Goal: Task Accomplishment & Management: Complete application form

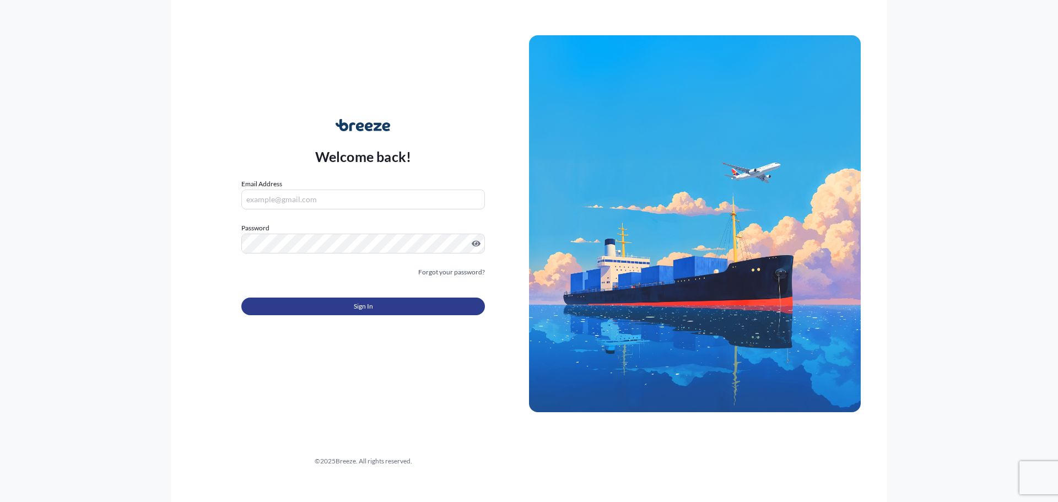
type input "[EMAIL_ADDRESS][DOMAIN_NAME][PERSON_NAME]"
click at [328, 300] on button "Sign In" at bounding box center [362, 306] width 243 height 18
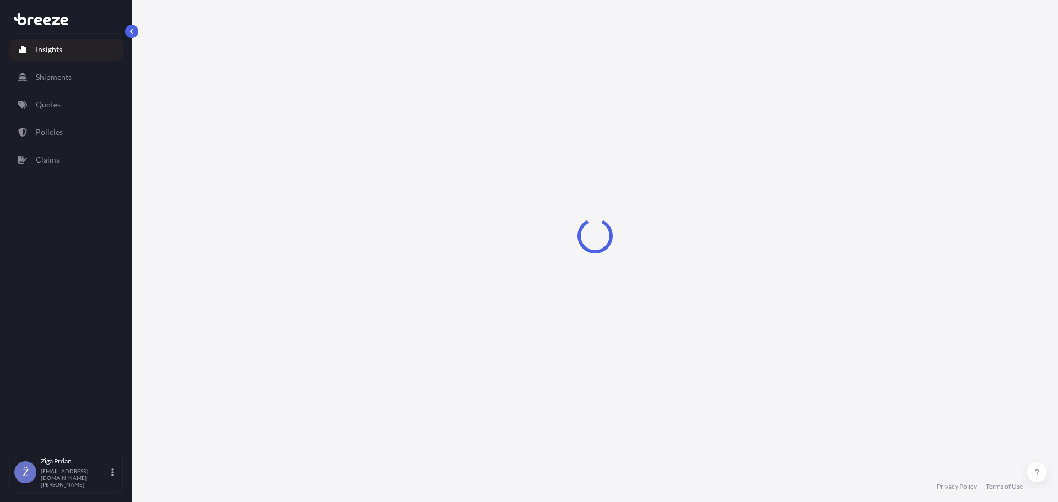
select select "2025"
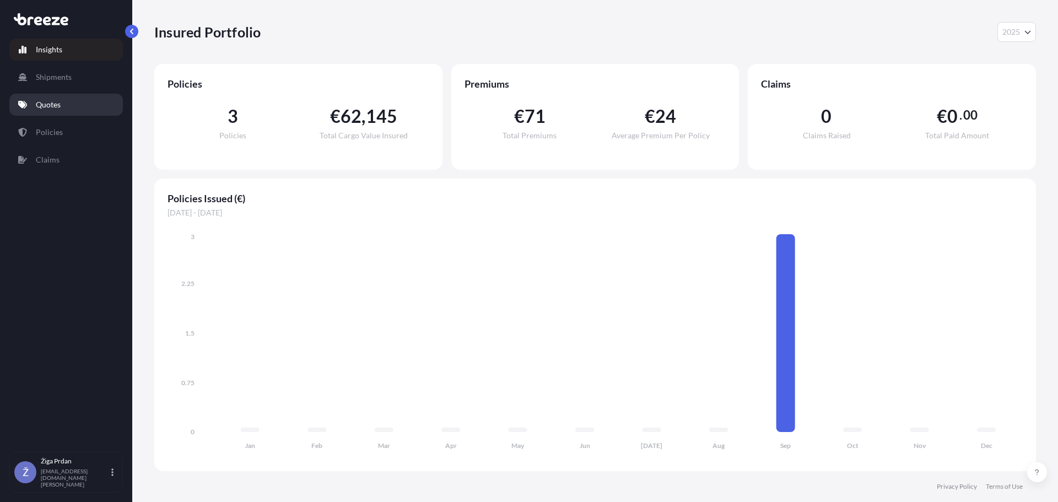
click at [48, 101] on p "Quotes" at bounding box center [48, 104] width 25 height 11
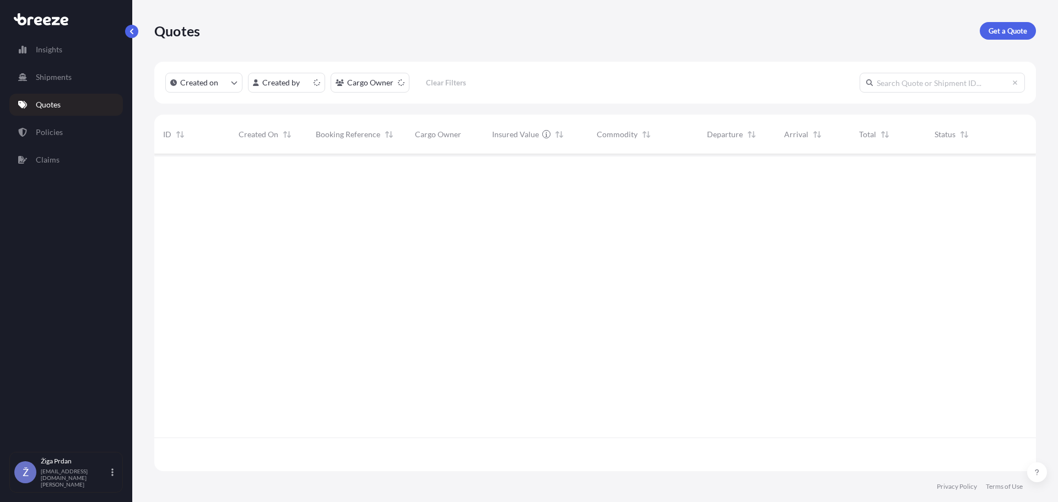
scroll to position [315, 873]
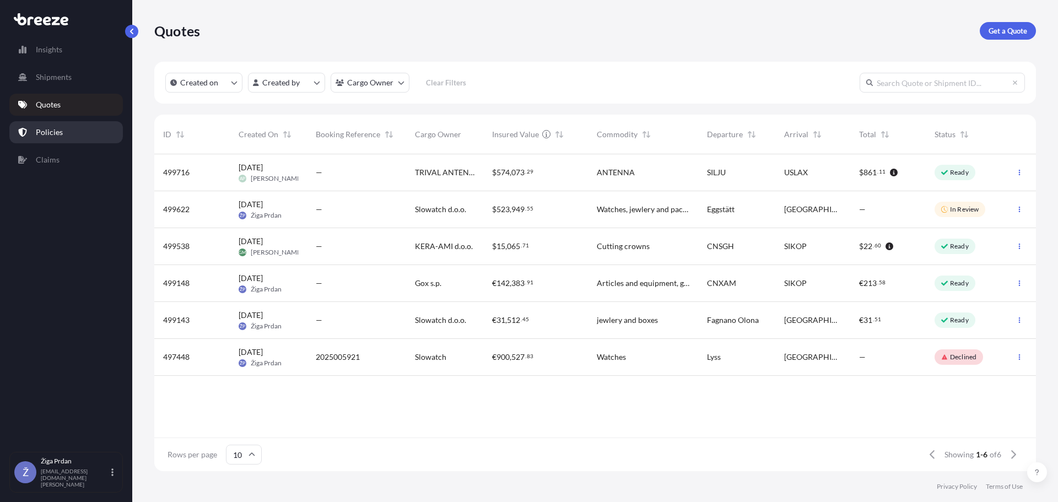
click at [50, 133] on p "Policies" at bounding box center [49, 132] width 27 height 11
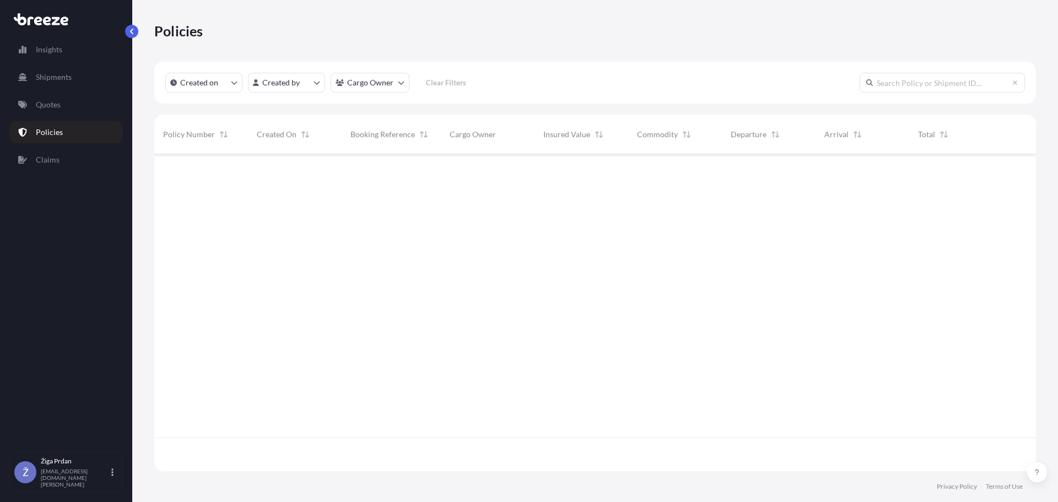
scroll to position [315, 873]
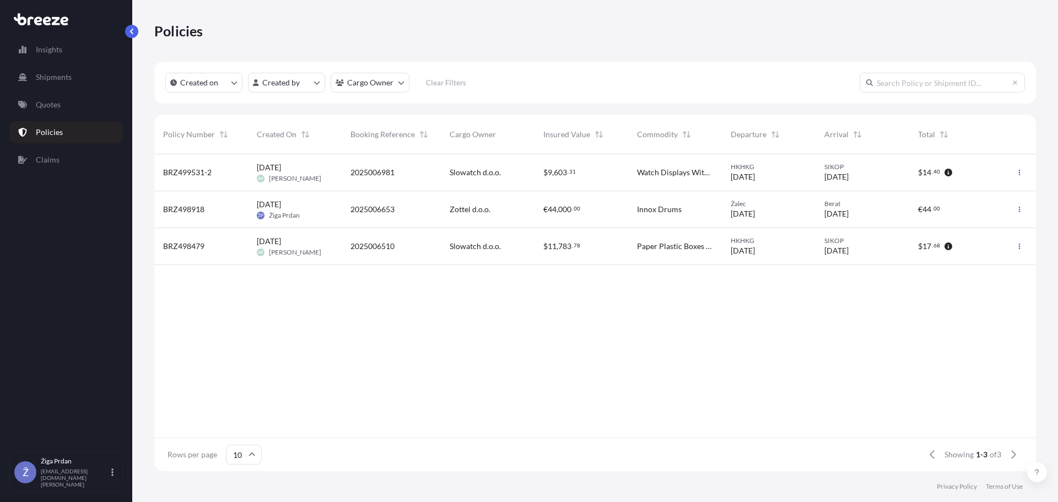
click at [408, 204] on div "2025006653" at bounding box center [391, 209] width 82 height 11
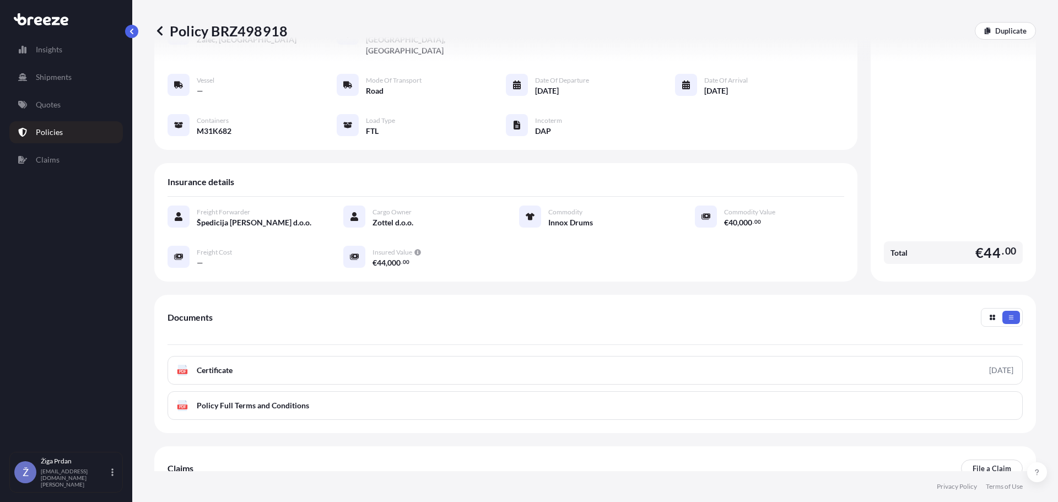
scroll to position [150, 0]
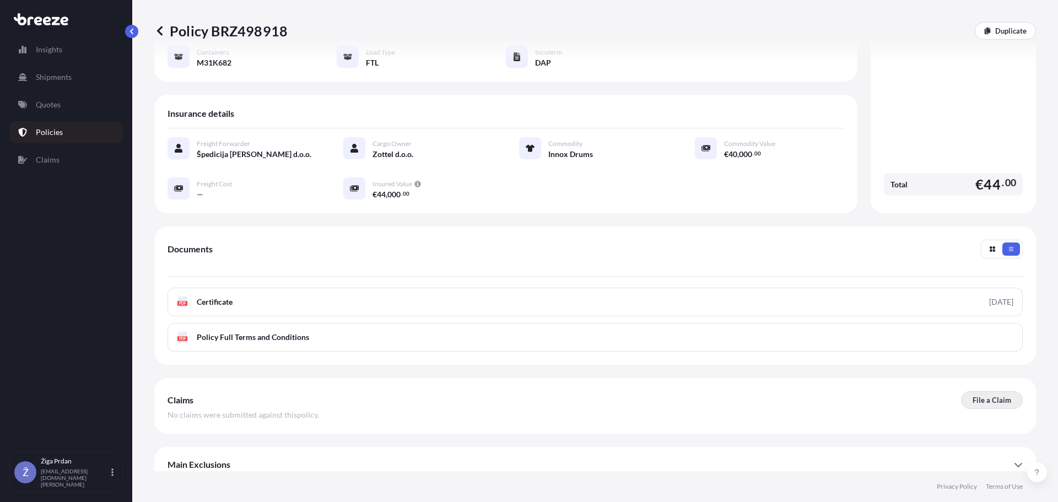
click at [984, 394] on p "File a Claim" at bounding box center [991, 399] width 39 height 11
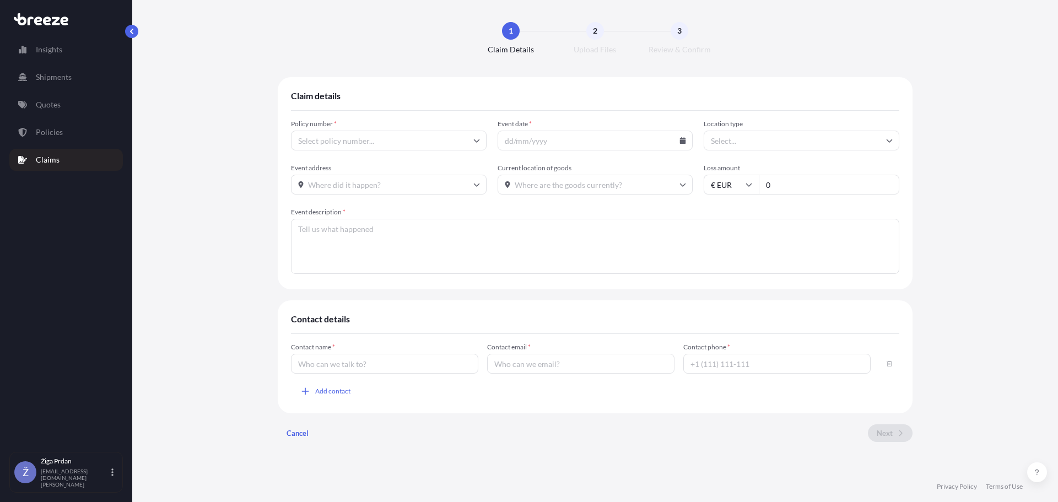
type input "BRZ498918"
click at [555, 128] on span "Event date *" at bounding box center [595, 124] width 196 height 9
click at [555, 131] on input "Event date *" at bounding box center [595, 141] width 196 height 20
click at [544, 147] on input "Event date *" at bounding box center [595, 141] width 196 height 20
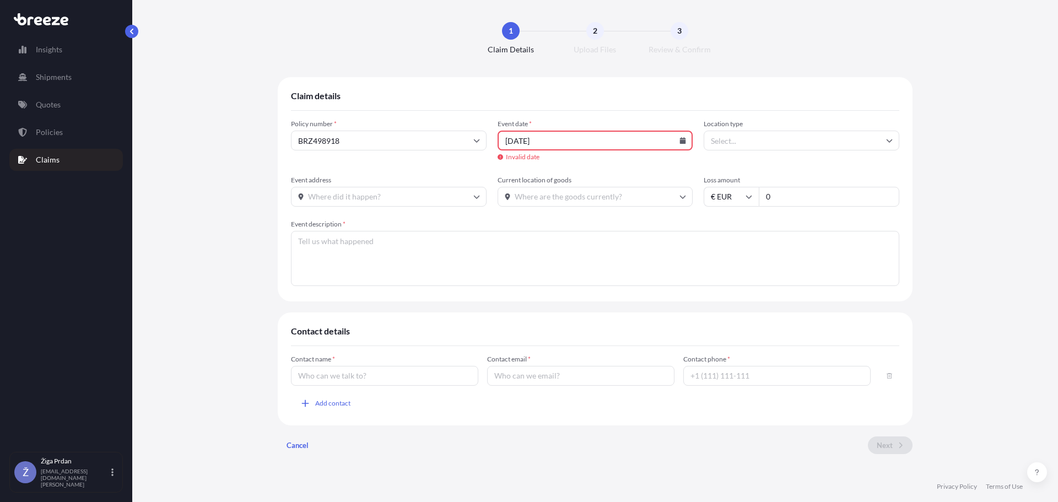
click at [683, 142] on icon at bounding box center [683, 140] width 6 height 7
click at [547, 171] on button at bounding box center [538, 177] width 18 height 18
click at [623, 255] on button "19" at bounding box center [624, 246] width 18 height 18
type input "[DATE]"
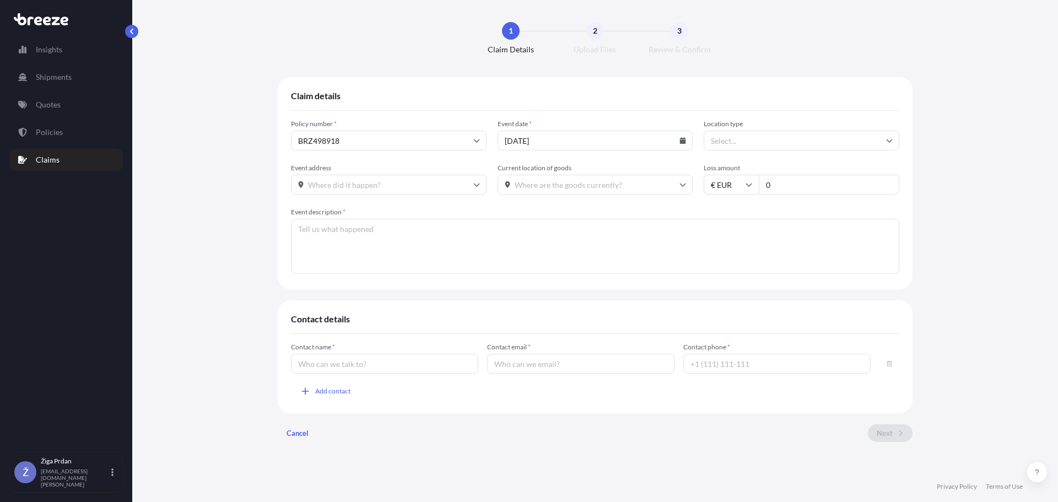
click at [731, 137] on input "Location type" at bounding box center [801, 141] width 196 height 20
click at [739, 166] on div "Factory" at bounding box center [801, 170] width 187 height 21
type input "Factory"
click at [405, 179] on input "Event address" at bounding box center [389, 185] width 196 height 20
click at [408, 187] on input "Event address" at bounding box center [389, 185] width 196 height 20
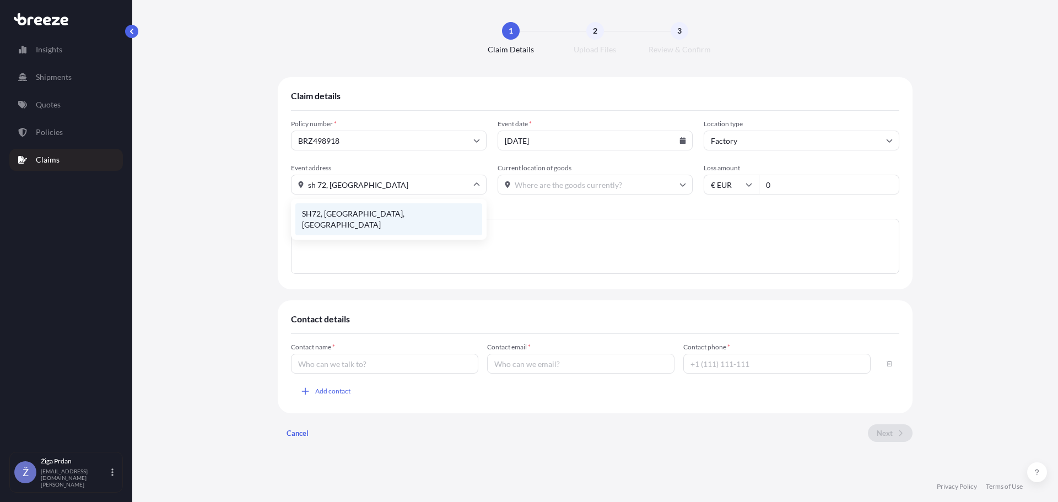
click at [405, 208] on li "SH72, [GEOGRAPHIC_DATA], [GEOGRAPHIC_DATA]" at bounding box center [388, 219] width 187 height 32
type input "SH72, [GEOGRAPHIC_DATA], [GEOGRAPHIC_DATA]"
click at [569, 180] on input "Current location of goods" at bounding box center [595, 185] width 196 height 20
click at [661, 182] on input "Current location of goods" at bounding box center [595, 185] width 196 height 20
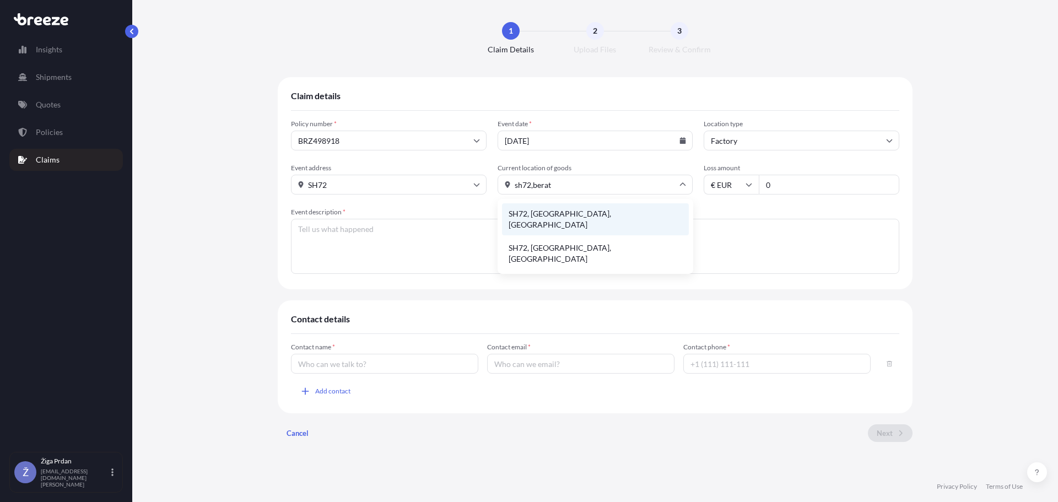
click at [623, 205] on li "SH72, [GEOGRAPHIC_DATA], [GEOGRAPHIC_DATA]" at bounding box center [595, 219] width 187 height 32
type input "SH72, [GEOGRAPHIC_DATA], [GEOGRAPHIC_DATA]"
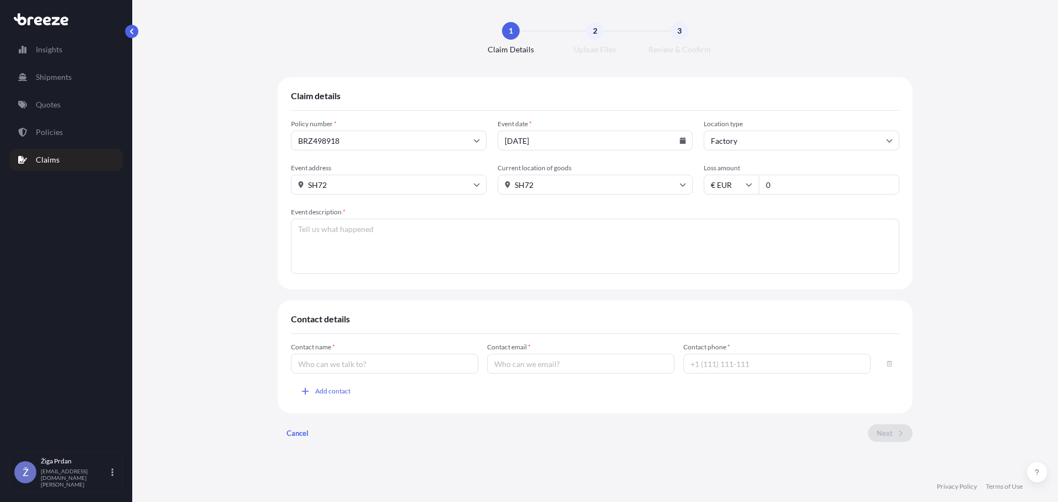
drag, startPoint x: 799, startPoint y: 183, endPoint x: 733, endPoint y: 183, distance: 65.6
click at [734, 184] on div "€ EUR 0" at bounding box center [801, 185] width 196 height 20
click at [775, 185] on input "0" at bounding box center [829, 185] width 140 height 20
drag, startPoint x: 808, startPoint y: 180, endPoint x: 719, endPoint y: 186, distance: 89.4
click at [719, 186] on div "€ EUR 0" at bounding box center [801, 185] width 196 height 20
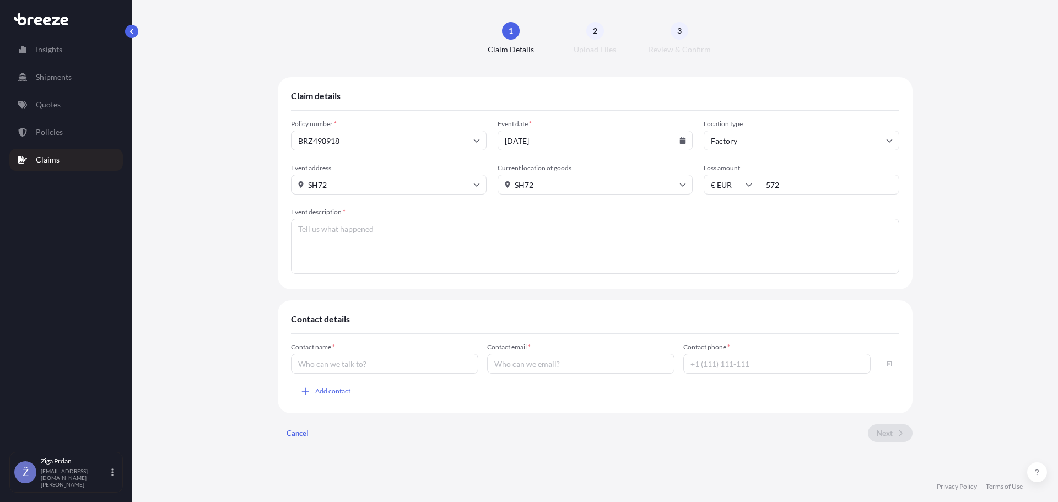
type input "572"
click at [441, 234] on textarea "Event description *" at bounding box center [595, 246] width 608 height 55
type textarea "dented innox drums. need to be brushed and polished. happened during transport …"
click at [345, 366] on input "Contact name *" at bounding box center [384, 364] width 187 height 20
type input "l"
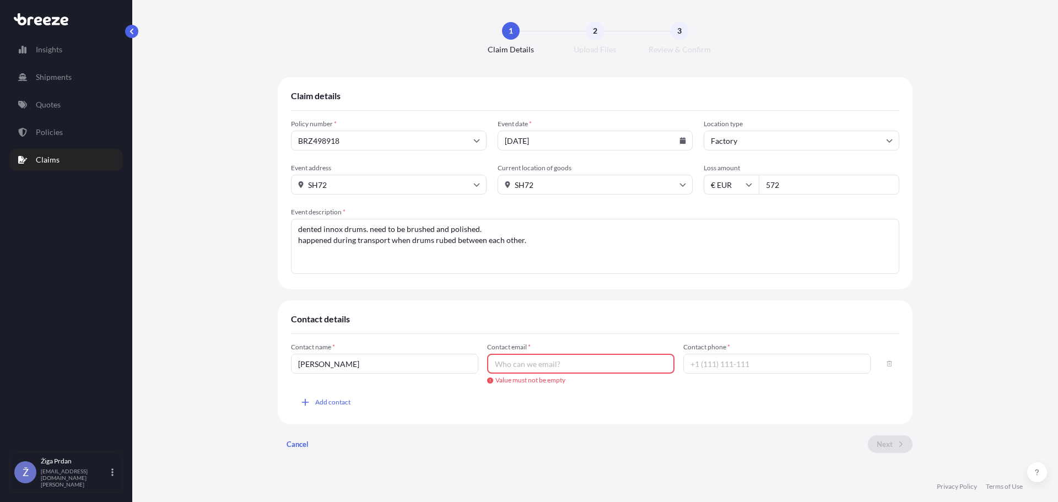
click at [356, 367] on input "[PERSON_NAME]" at bounding box center [384, 364] width 187 height 20
type input "[PERSON_NAME]"
click at [641, 365] on input "Contact email *" at bounding box center [580, 364] width 187 height 20
type input "[PERSON_NAME][EMAIL_ADDRESS][DOMAIN_NAME]"
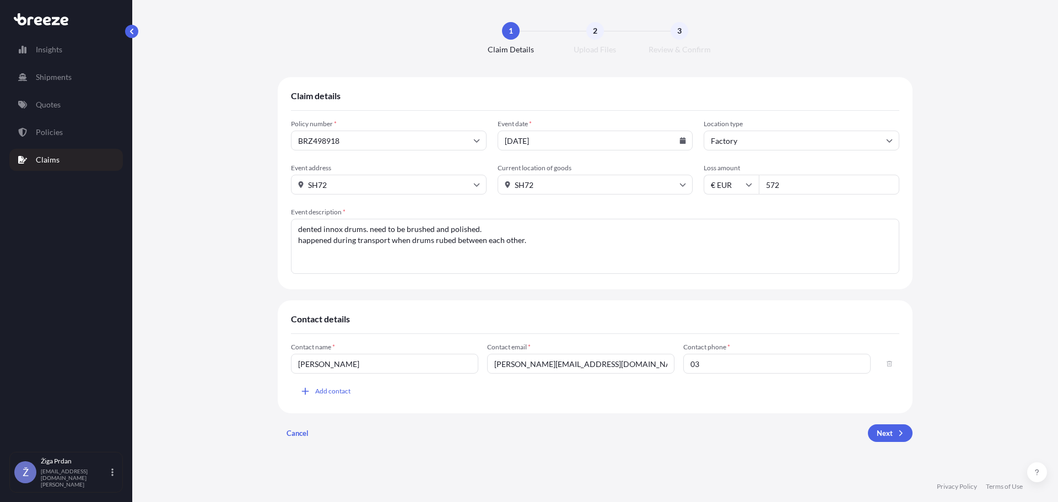
type input "0"
type input "[PHONE_NUMBER]"
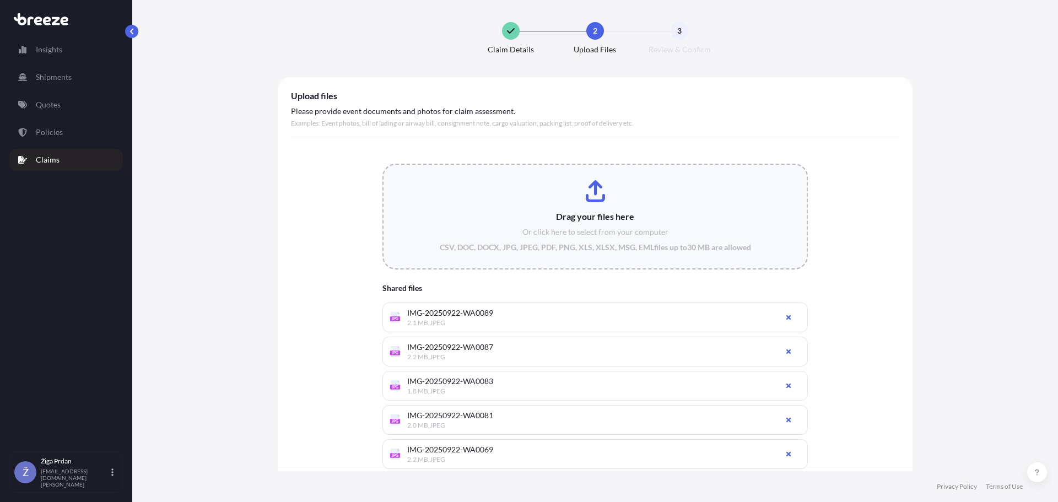
type input "C:\fakepath\20250922_103811.jpg"
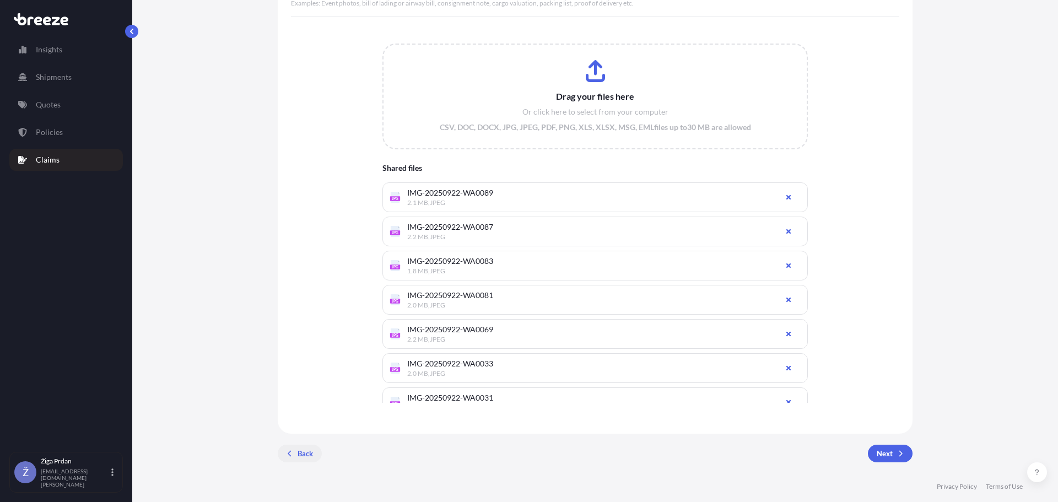
scroll to position [120, 0]
type input "C:\fakepath\Posnetek zaslona [DATE] 082558.png"
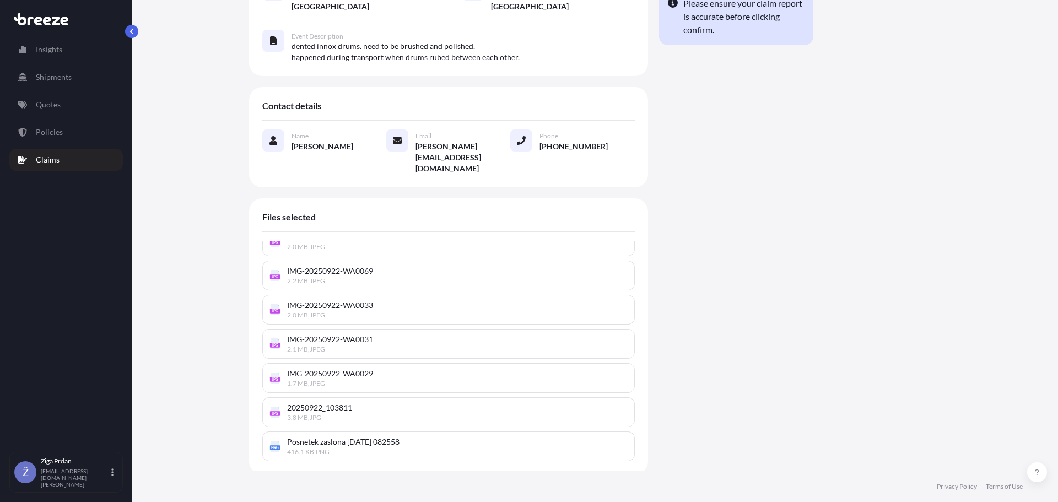
scroll to position [189, 0]
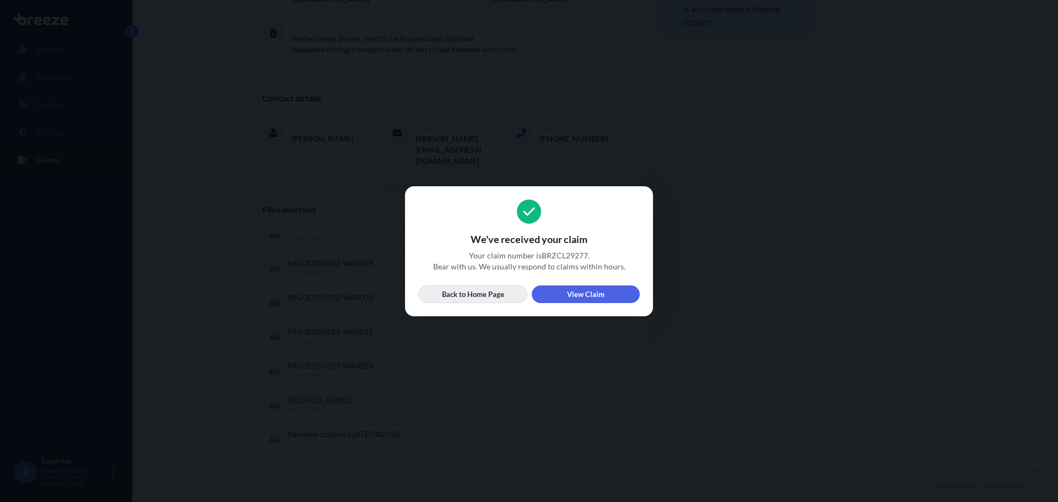
click at [506, 297] on link "Back to Home Page" at bounding box center [472, 294] width 109 height 18
